Goal: Information Seeking & Learning: Find specific fact

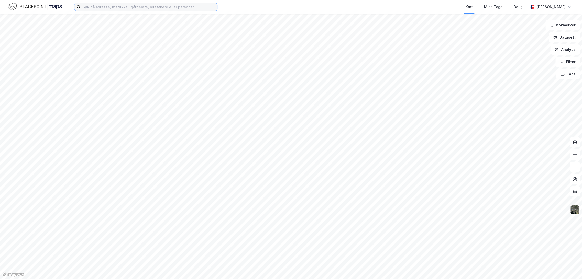
click at [103, 6] on input at bounding box center [149, 7] width 137 height 8
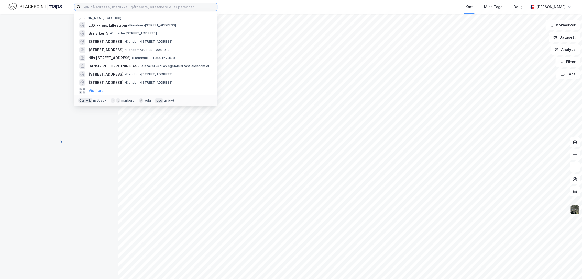
paste input "[PERSON_NAME]"
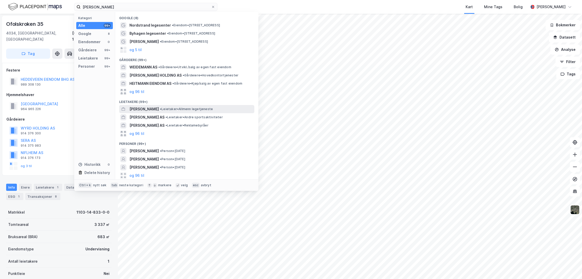
click at [159, 107] on span "[PERSON_NAME]" at bounding box center [143, 109] width 29 height 6
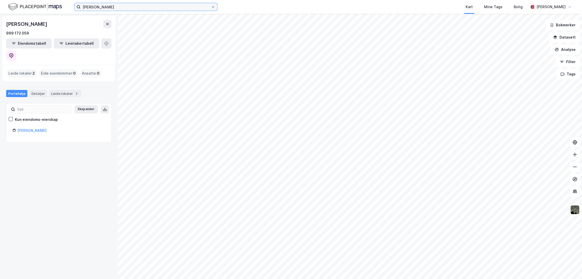
click at [133, 6] on input "[PERSON_NAME]" at bounding box center [146, 7] width 131 height 8
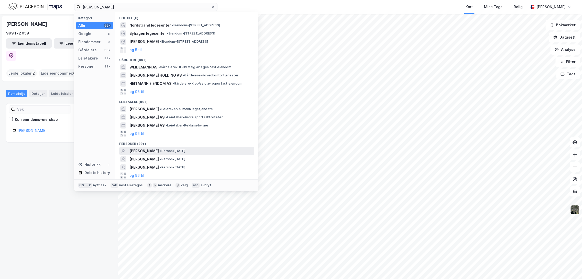
click at [159, 150] on span "[PERSON_NAME]" at bounding box center [143, 151] width 29 height 6
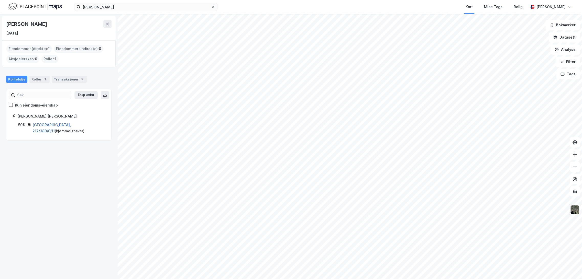
click at [49, 125] on link "[GEOGRAPHIC_DATA], 217/380/0/11" at bounding box center [52, 128] width 38 height 10
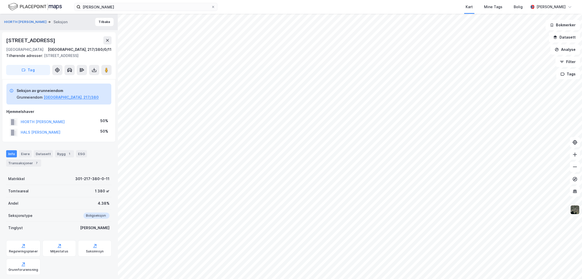
drag, startPoint x: 62, startPoint y: 130, endPoint x: 19, endPoint y: 131, distance: 43.5
click at [19, 131] on div "HALS [PERSON_NAME] R 50%" at bounding box center [58, 132] width 105 height 10
click at [0, 0] on button "HALS [PERSON_NAME]" at bounding box center [0, 0] width 0 height 0
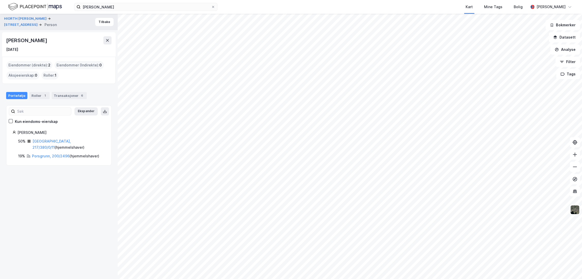
drag, startPoint x: 7, startPoint y: 41, endPoint x: 85, endPoint y: 37, distance: 77.7
click at [85, 37] on div "[PERSON_NAME]" at bounding box center [58, 40] width 105 height 8
copy div "[PERSON_NAME]"
click at [49, 154] on link "Porsgrunn, 200/2496" at bounding box center [51, 156] width 38 height 4
click at [55, 142] on link "[GEOGRAPHIC_DATA], 217/380/0/11" at bounding box center [52, 144] width 38 height 10
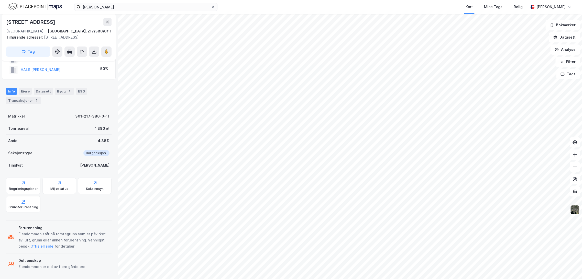
scroll to position [66, 0]
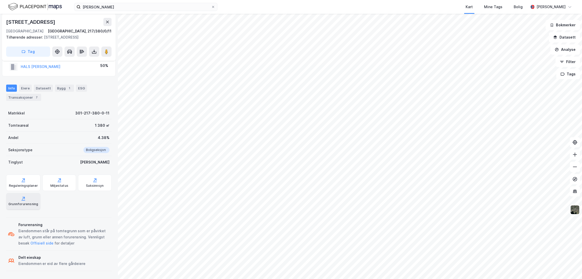
click at [25, 202] on div "Grunnforurensning" at bounding box center [23, 204] width 30 height 4
click at [21, 99] on div "Transaksjoner 7" at bounding box center [23, 97] width 35 height 7
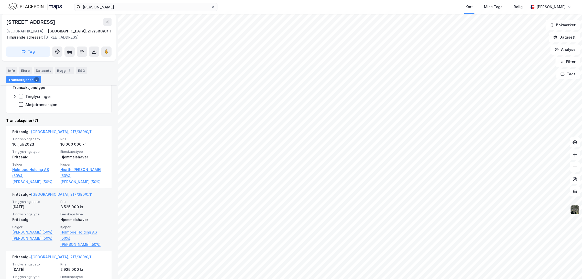
scroll to position [170, 0]
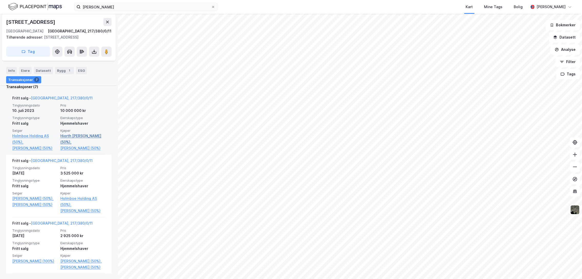
click at [81, 136] on link "Hiorth [PERSON_NAME] (50%)," at bounding box center [82, 139] width 45 height 12
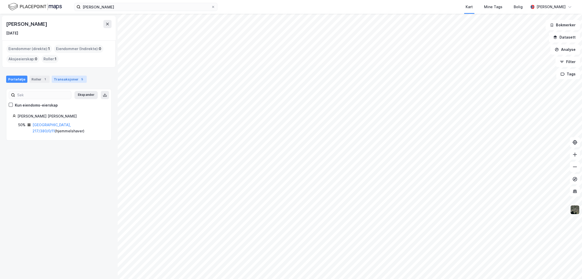
click at [66, 79] on div "Transaksjoner 5" at bounding box center [69, 79] width 35 height 7
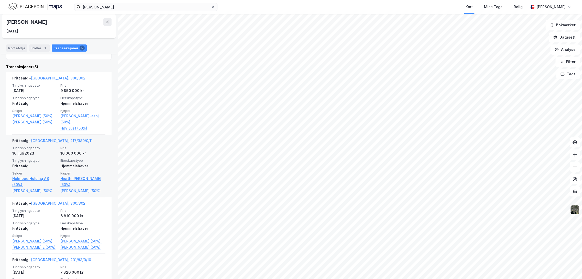
scroll to position [85, 0]
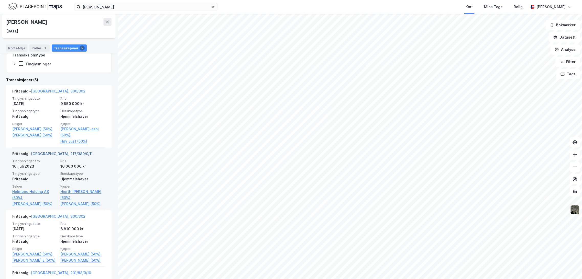
click at [55, 156] on link "[GEOGRAPHIC_DATA], 217/380/0/11" at bounding box center [62, 154] width 62 height 4
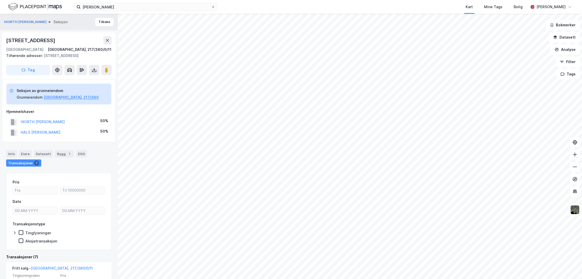
drag, startPoint x: 49, startPoint y: 41, endPoint x: 6, endPoint y: 40, distance: 43.8
click at [6, 40] on div "[STREET_ADDRESS], 217/380/0/11 Tilhørende adresser: [STREET_ADDRESS] Tag" at bounding box center [59, 55] width 114 height 47
copy div "[STREET_ADDRESS]"
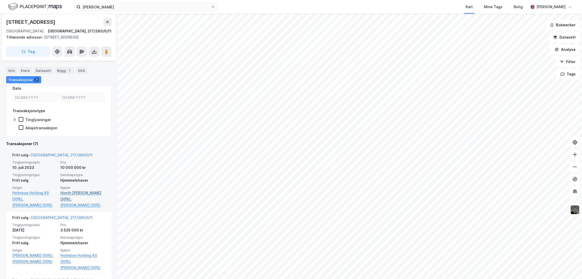
scroll to position [114, 0]
click at [78, 191] on link "Hiorth [PERSON_NAME] (50%)," at bounding box center [82, 196] width 45 height 12
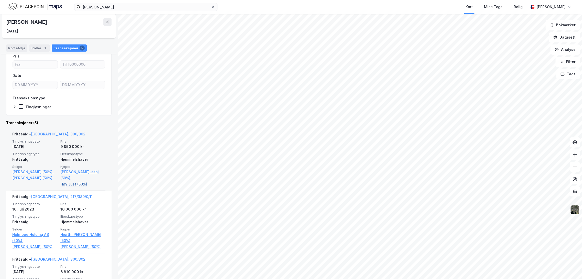
scroll to position [57, 0]
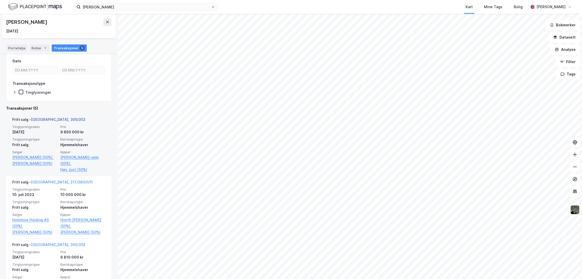
click at [55, 120] on link "[GEOGRAPHIC_DATA], 300/302" at bounding box center [58, 119] width 55 height 4
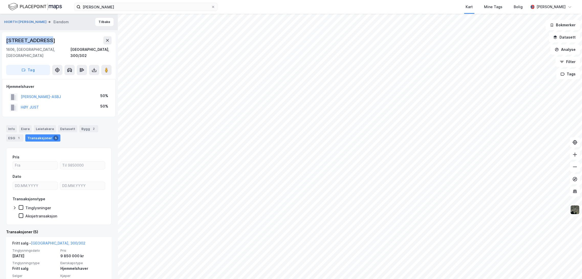
drag, startPoint x: 5, startPoint y: 41, endPoint x: 58, endPoint y: 40, distance: 52.5
click at [58, 40] on div "[STREET_ADDRESS] 1606, [GEOGRAPHIC_DATA], [GEOGRAPHIC_DATA], 300/302 Tag" at bounding box center [59, 55] width 114 height 47
copy div "[STREET_ADDRESS]"
click at [115, 9] on input "[PERSON_NAME]" at bounding box center [146, 7] width 131 height 8
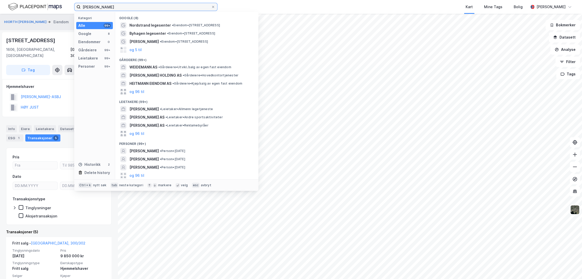
click at [115, 9] on input "[PERSON_NAME]" at bounding box center [146, 7] width 131 height 8
paste input "[PERSON_NAME] AS"
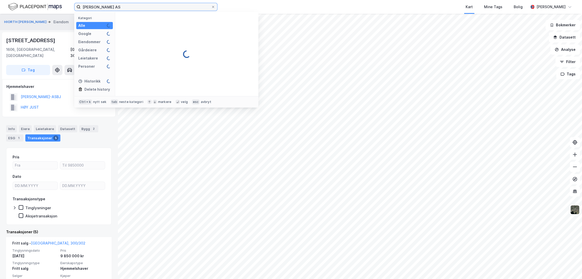
type input "[PERSON_NAME] AS"
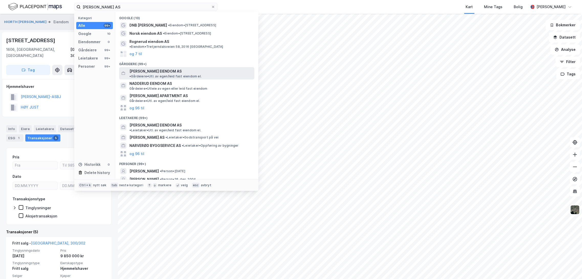
click at [165, 68] on span "[PERSON_NAME] EIENDOM AS" at bounding box center [155, 71] width 52 height 6
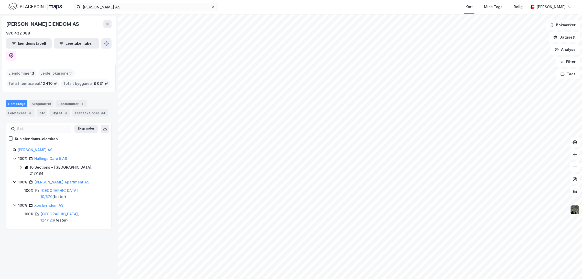
click at [20, 165] on icon at bounding box center [21, 167] width 4 height 4
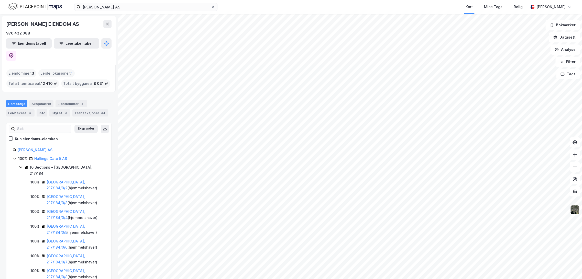
click at [20, 165] on icon at bounding box center [21, 167] width 4 height 4
